Goal: Find specific page/section: Find specific page/section

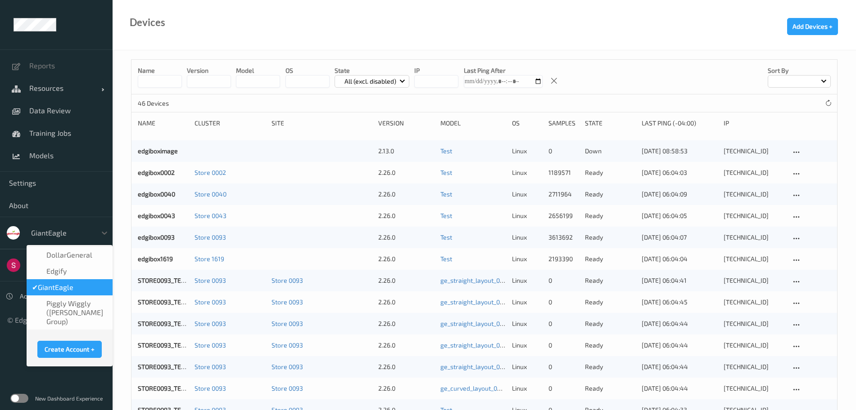
click at [48, 232] on div at bounding box center [61, 233] width 61 height 11
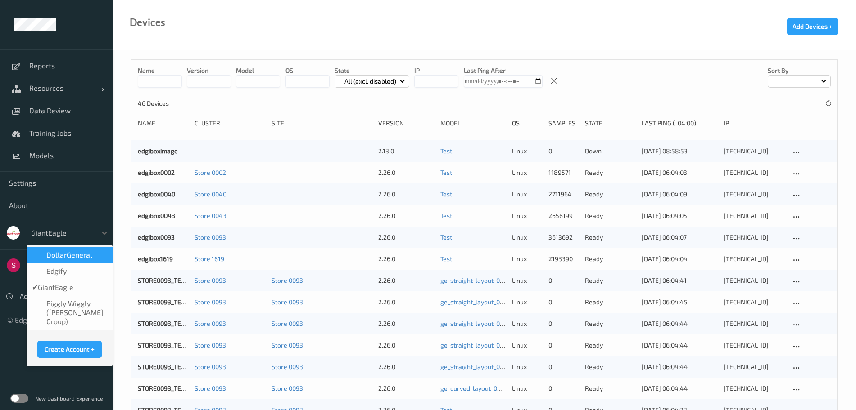
click at [66, 252] on span "DollarGeneral" at bounding box center [69, 255] width 46 height 9
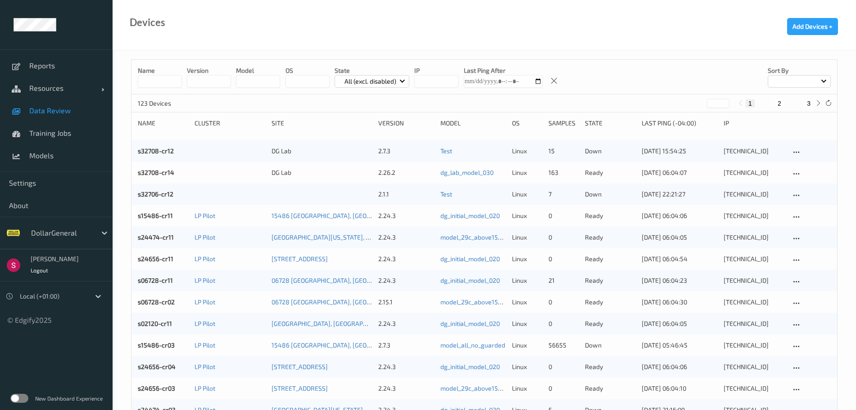
click at [69, 112] on span "Data Review" at bounding box center [66, 110] width 74 height 9
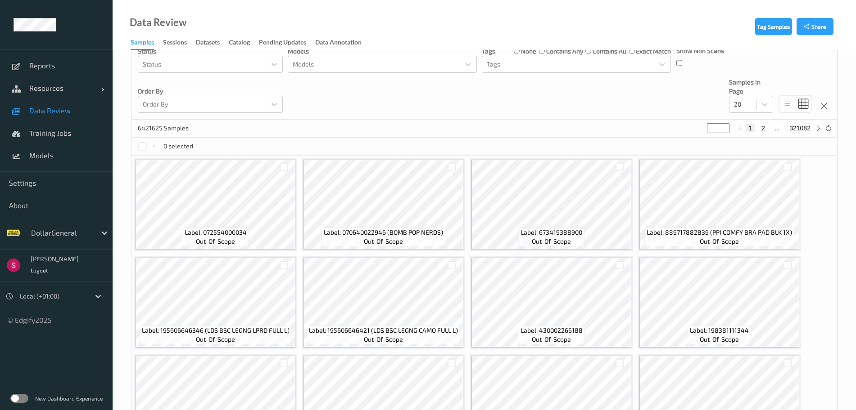
scroll to position [114, 0]
click at [18, 400] on label at bounding box center [19, 398] width 18 height 9
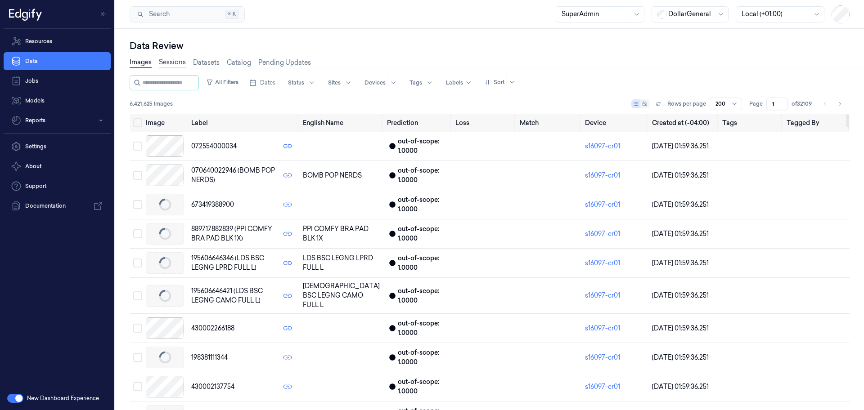
click at [174, 66] on link "Sessions" at bounding box center [172, 63] width 27 height 10
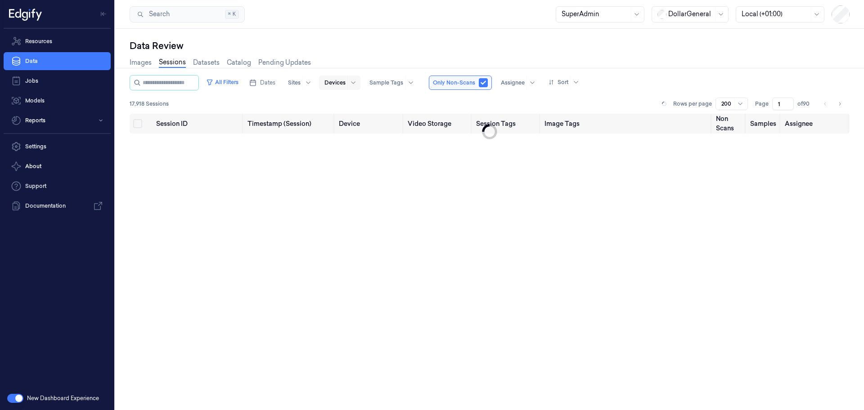
click at [346, 80] on div at bounding box center [335, 83] width 21 height 8
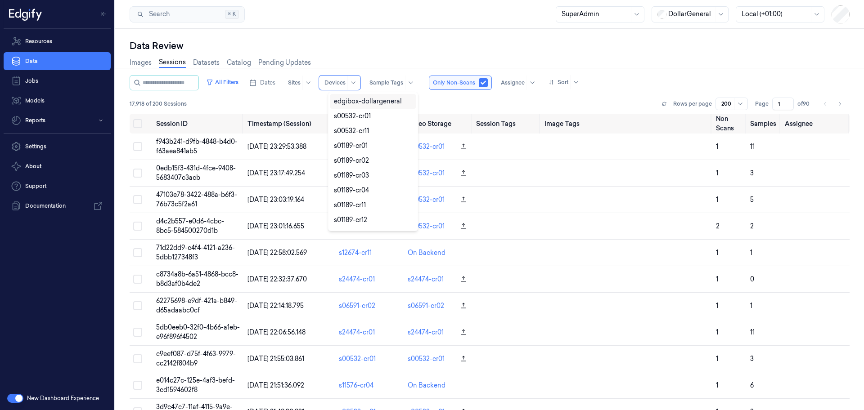
click at [428, 84] on div "Dates Sites 10 results available. Use Up and Down to choose options, press Ente…" at bounding box center [393, 82] width 294 height 15
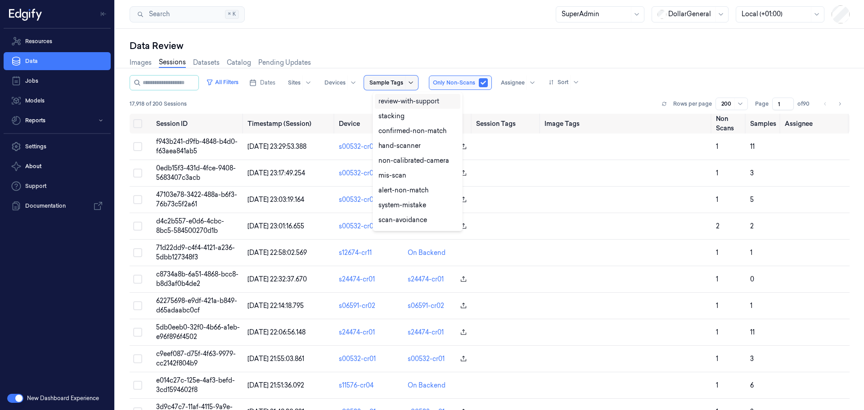
click at [415, 84] on icon at bounding box center [410, 82] width 7 height 7
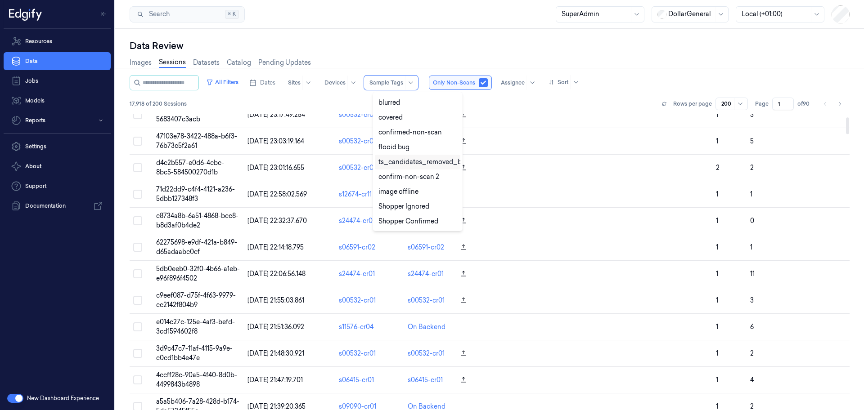
scroll to position [59, 0]
click at [337, 95] on div "All Filters Dates Sites Devices 23 results available. Use Up and Down to choose…" at bounding box center [490, 94] width 720 height 39
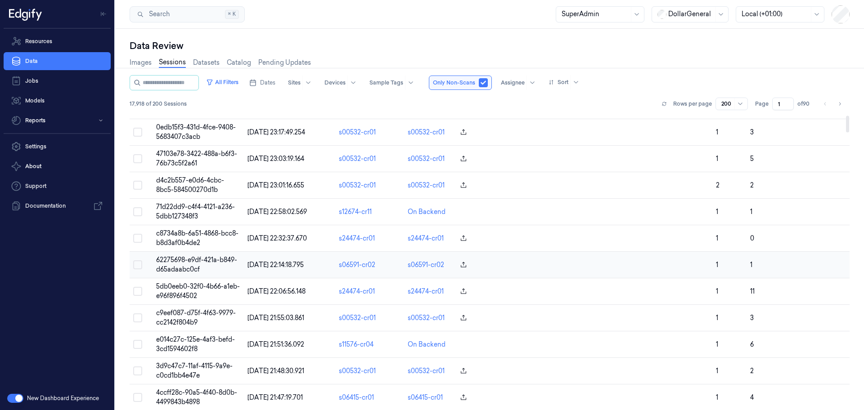
scroll to position [0, 0]
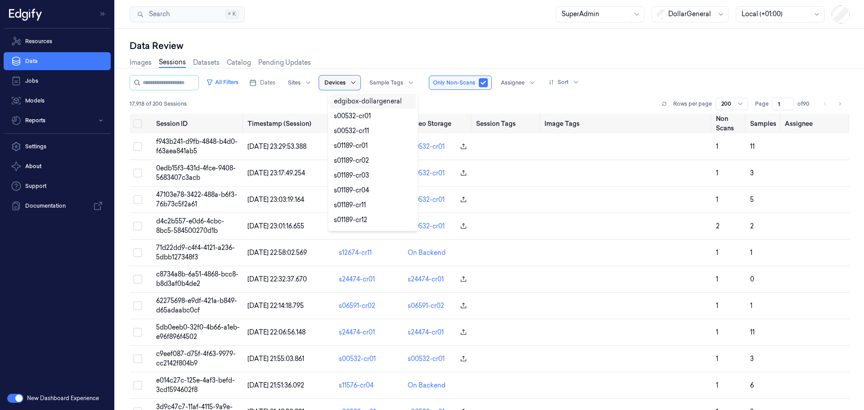
click at [357, 84] on icon at bounding box center [353, 82] width 7 height 7
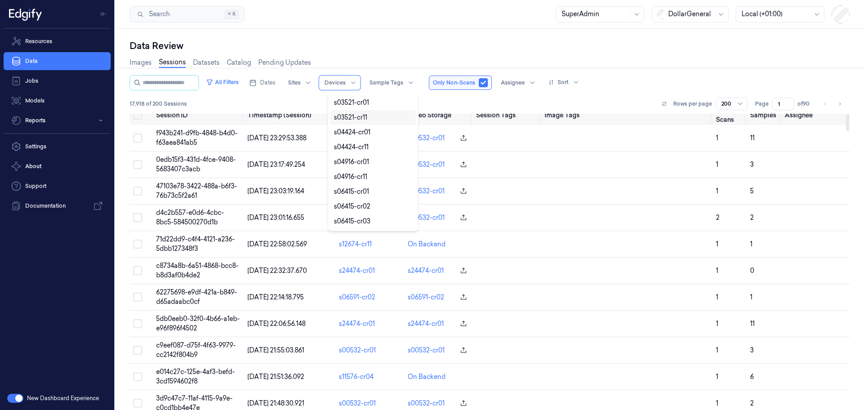
click at [293, 102] on div "17,918 of 200 Sessions Rows per page 200 Page 1 of 90" at bounding box center [490, 104] width 720 height 13
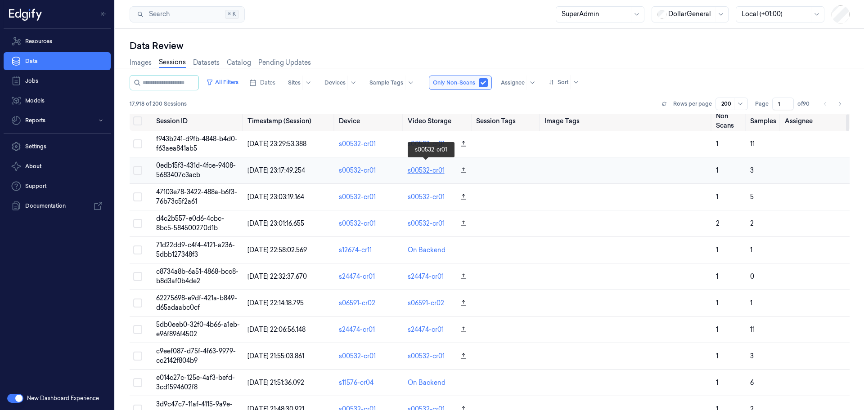
scroll to position [0, 0]
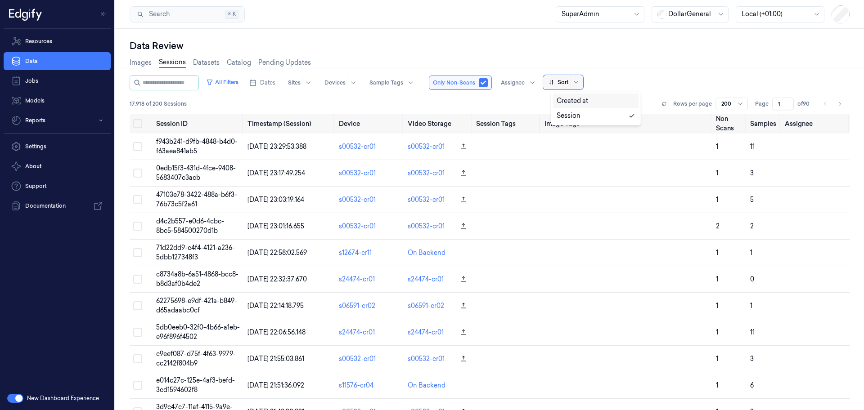
click at [579, 81] on div at bounding box center [575, 82] width 11 height 14
click at [525, 82] on div at bounding box center [513, 83] width 24 height 8
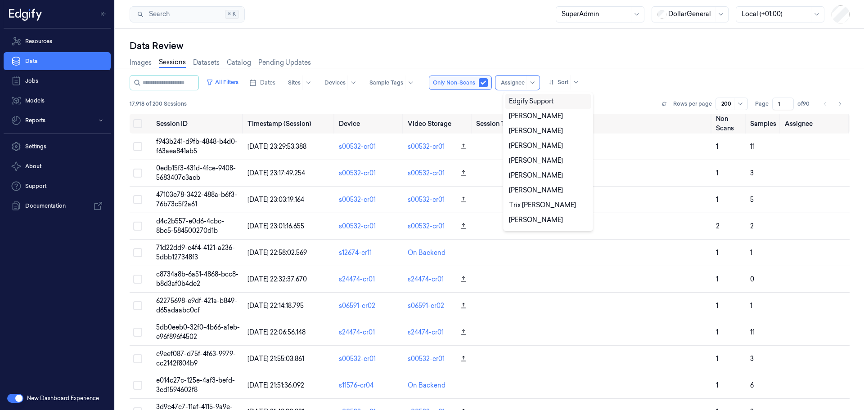
click at [432, 106] on div "17,918 of 200 Sessions Rows per page 200 Page 1 of 90" at bounding box center [490, 104] width 720 height 13
